Goal: Transaction & Acquisition: Obtain resource

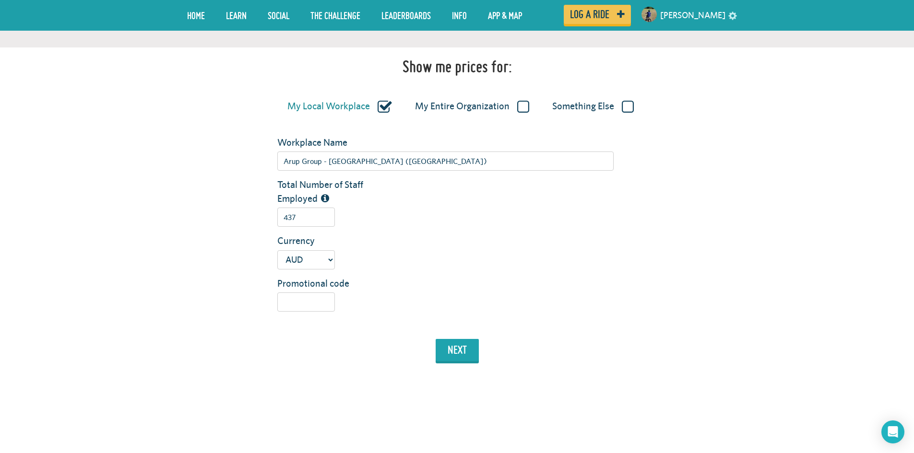
scroll to position [144, 0]
click at [454, 354] on button "next" at bounding box center [457, 352] width 43 height 22
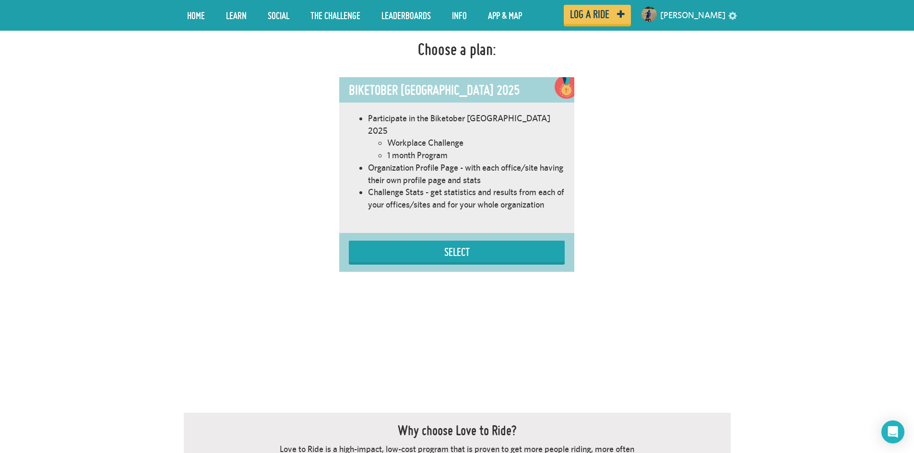
scroll to position [541, 0]
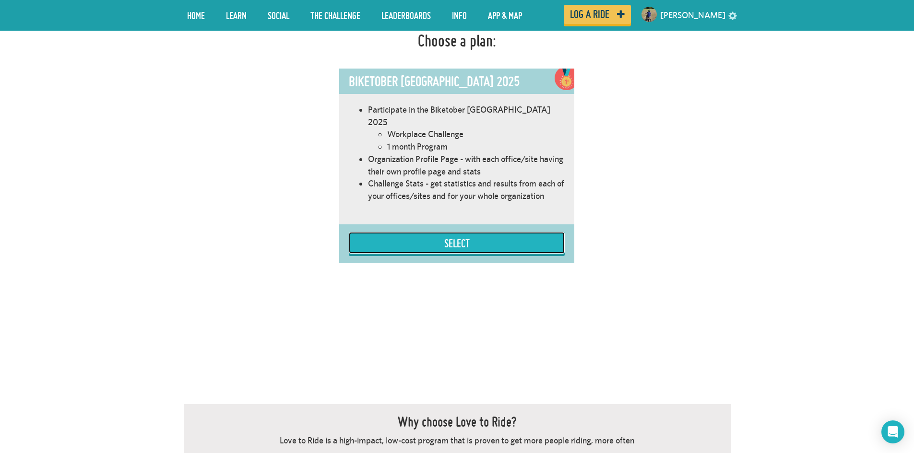
click at [465, 232] on button "Select" at bounding box center [457, 243] width 216 height 22
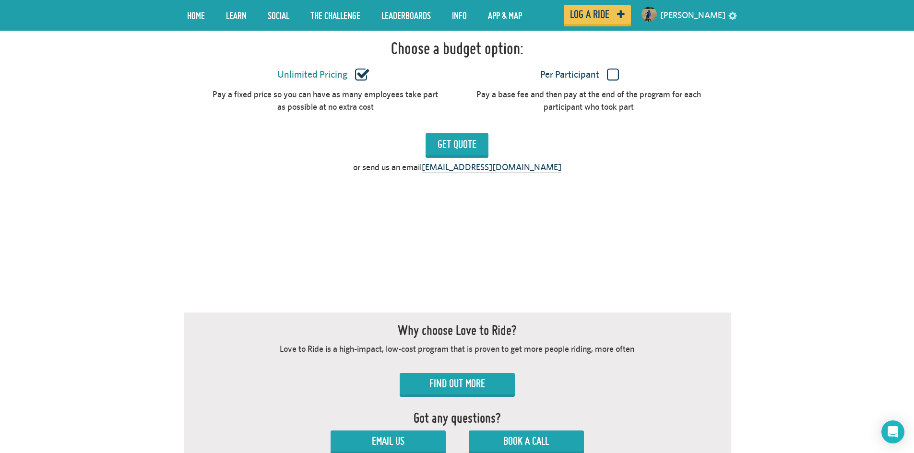
scroll to position [684, 0]
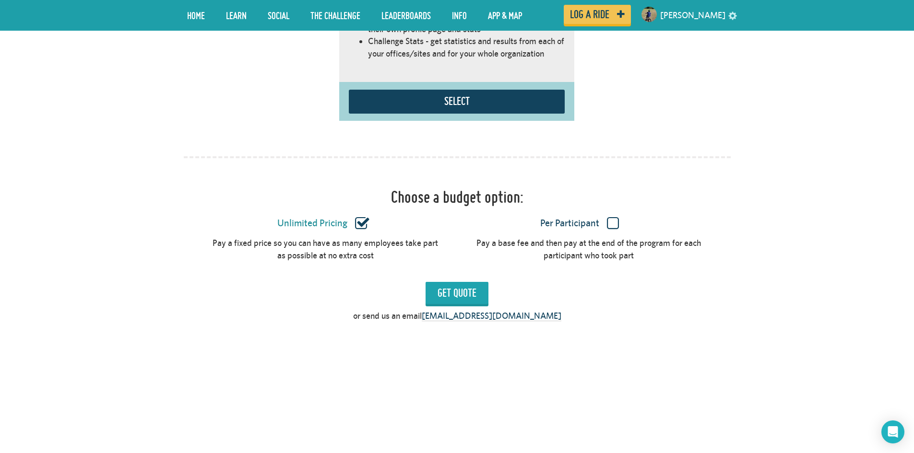
drag, startPoint x: 562, startPoint y: 307, endPoint x: 555, endPoint y: 309, distance: 7.6
click at [555, 310] on div "or send us an email [EMAIL_ADDRESS][DOMAIN_NAME]" at bounding box center [457, 318] width 561 height 17
click at [560, 310] on div "or send us an email [EMAIL_ADDRESS][DOMAIN_NAME]" at bounding box center [457, 318] width 561 height 17
drag, startPoint x: 539, startPoint y: 306, endPoint x: 488, endPoint y: 306, distance: 50.9
click at [488, 310] on div "or send us an email [EMAIL_ADDRESS][DOMAIN_NAME]" at bounding box center [457, 318] width 561 height 17
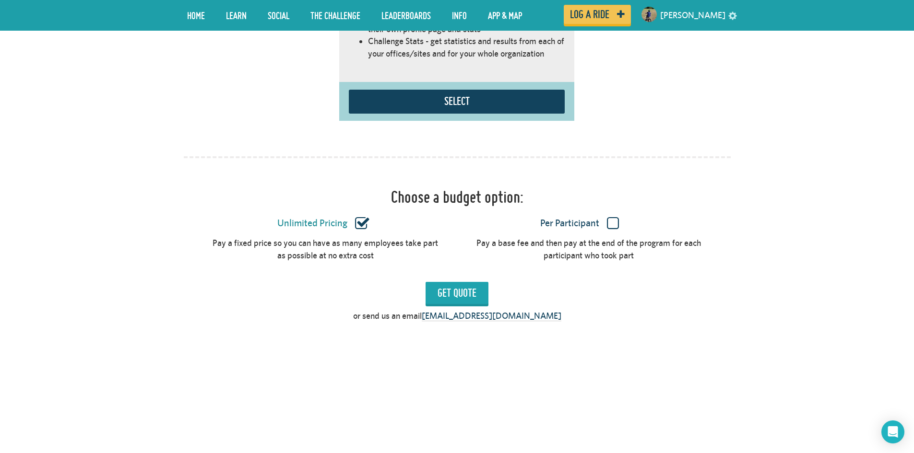
click at [569, 321] on form "Show me prices for: My Local Workplace My Entire Organization Something Else Wo…" at bounding box center [457, 125] width 547 height 1232
drag, startPoint x: 536, startPoint y: 305, endPoint x: 485, endPoint y: 303, distance: 51.4
click at [485, 310] on div "or send us an email [EMAIL_ADDRESS][DOMAIN_NAME]" at bounding box center [457, 318] width 561 height 17
click at [362, 217] on label "Unlimited Pricing" at bounding box center [323, 223] width 228 height 12
click at [0, 0] on input "Unlimited Pricing" at bounding box center [0, 0] width 0 height 0
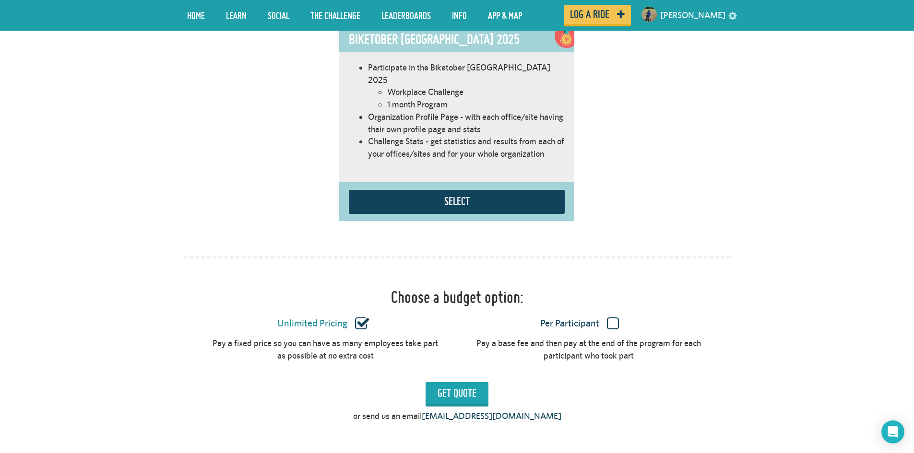
scroll to position [492, 0]
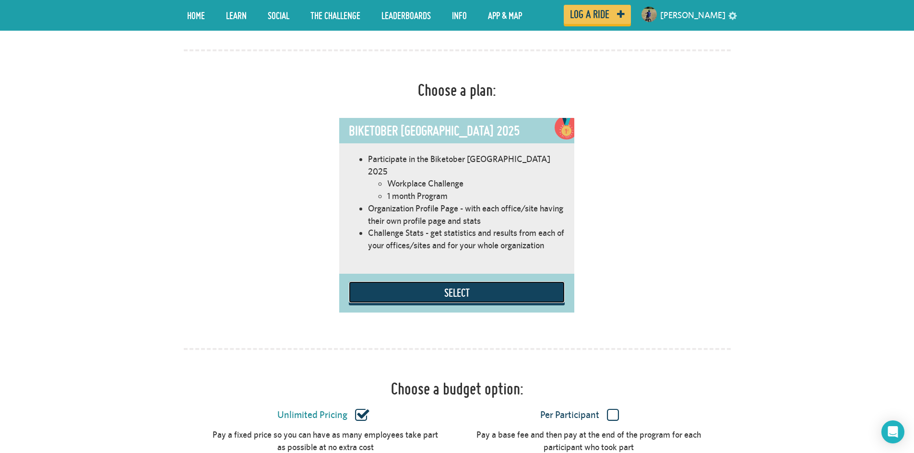
click at [471, 286] on button "Select" at bounding box center [457, 293] width 216 height 22
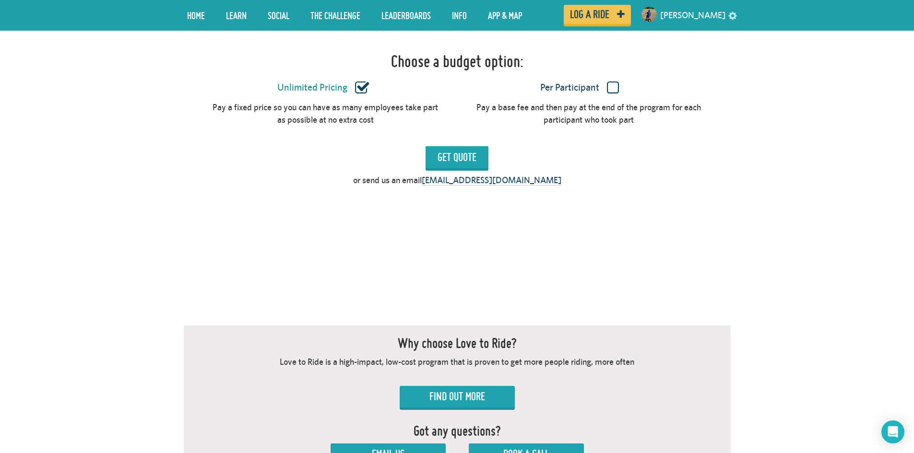
scroll to position [828, 0]
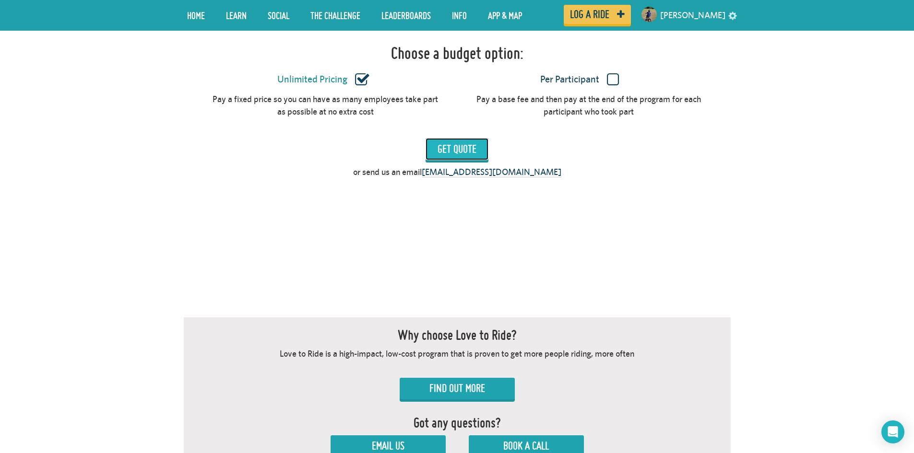
click at [445, 141] on input "Get Quote" at bounding box center [457, 149] width 63 height 22
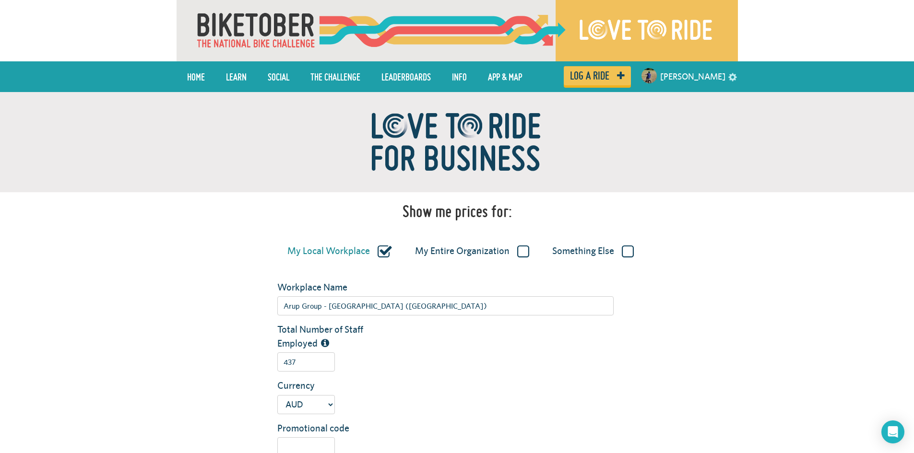
scroll to position [0, 0]
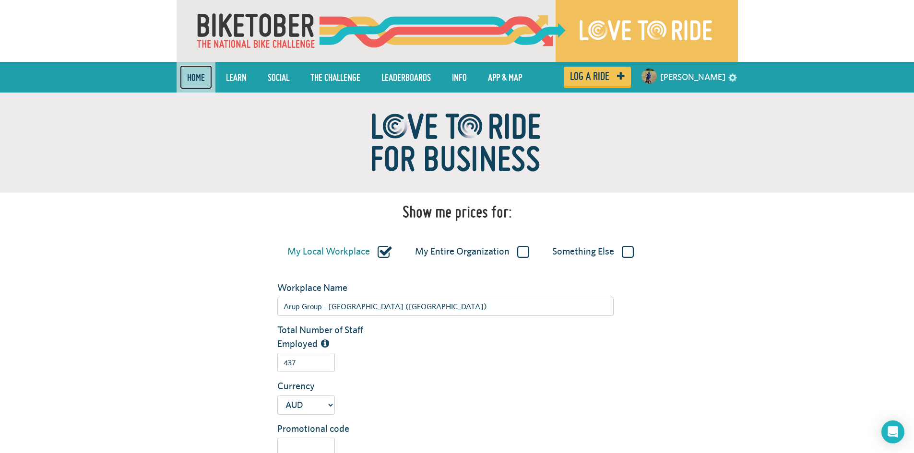
click at [200, 80] on link "Home" at bounding box center [196, 77] width 32 height 24
